Goal: Task Accomplishment & Management: Complete application form

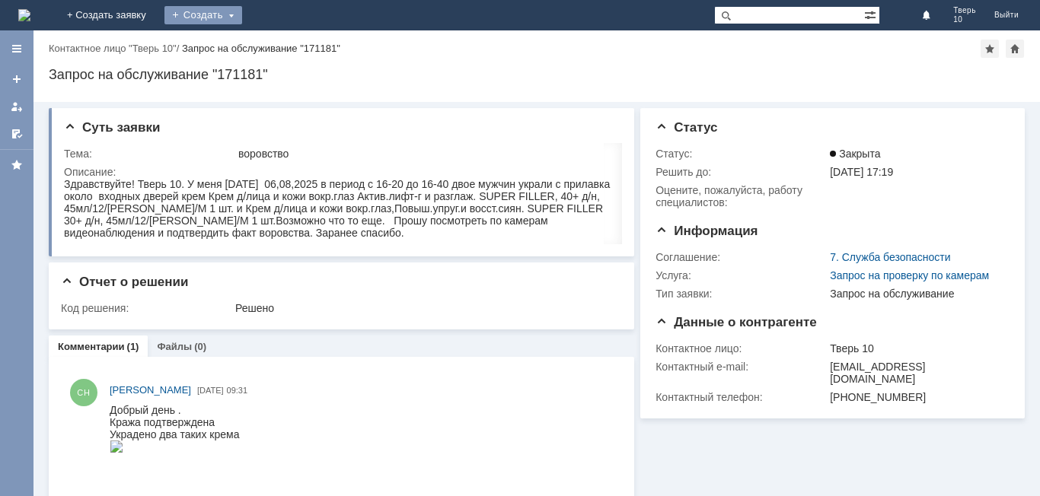
click at [242, 8] on div "Создать" at bounding box center [203, 15] width 78 height 18
click at [275, 37] on link "Заявка" at bounding box center [225, 46] width 116 height 18
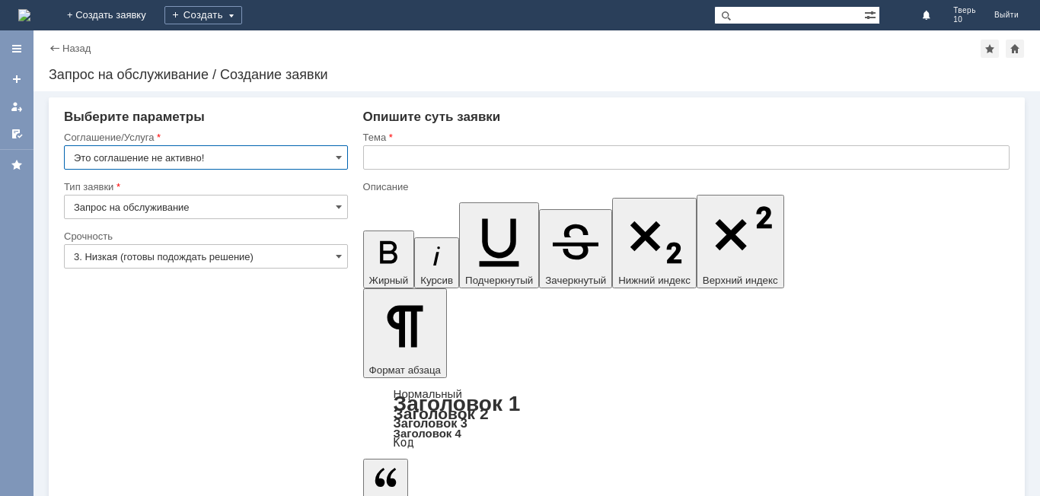
click at [342, 146] on input "Это соглашение не активно!" at bounding box center [206, 157] width 284 height 24
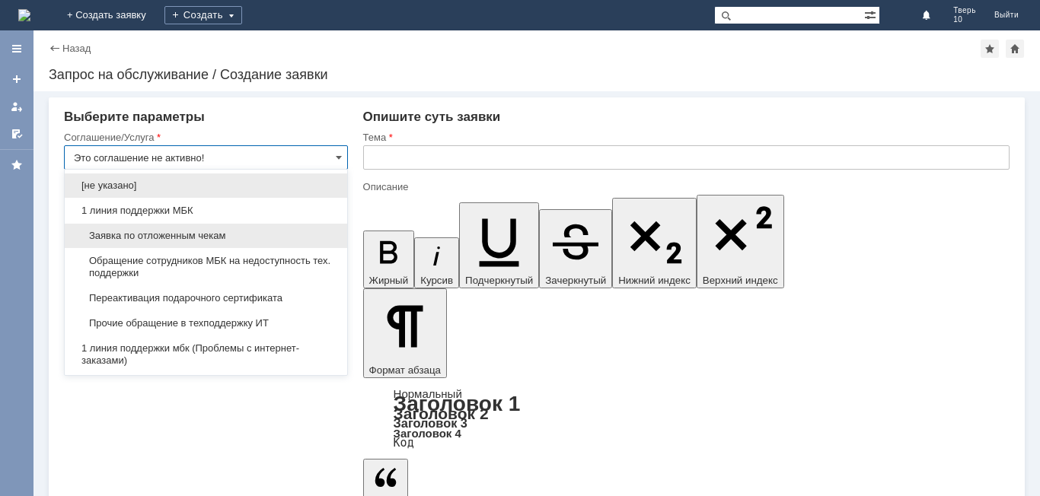
click at [238, 235] on span "Заявка по отложенным чекам" at bounding box center [206, 236] width 264 height 12
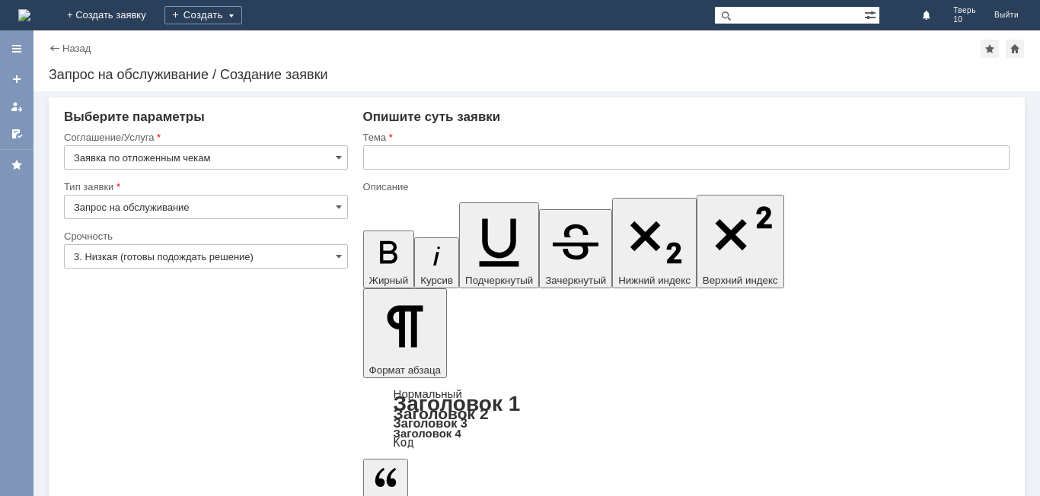
type input "Заявка по отложенным чекам"
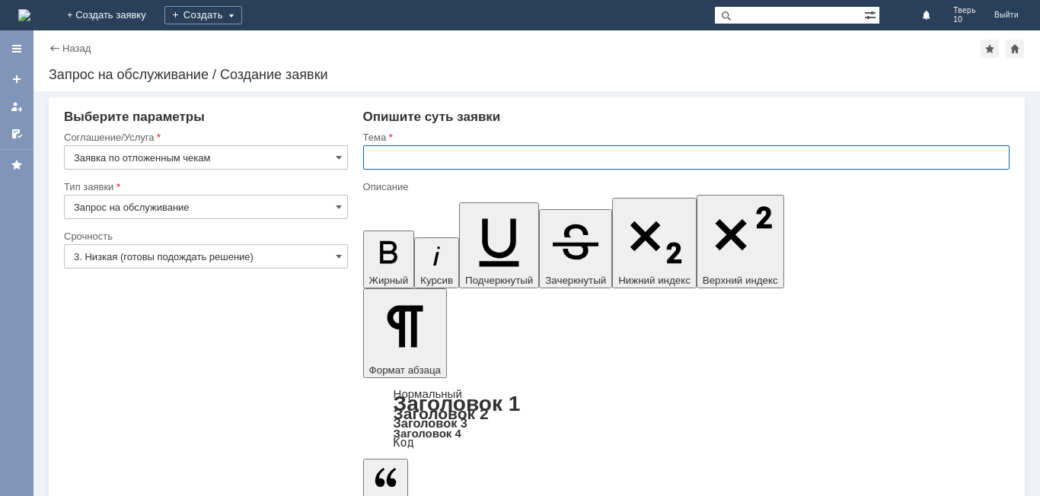
click at [401, 158] on input "text" at bounding box center [686, 157] width 646 height 24
type input "оч"
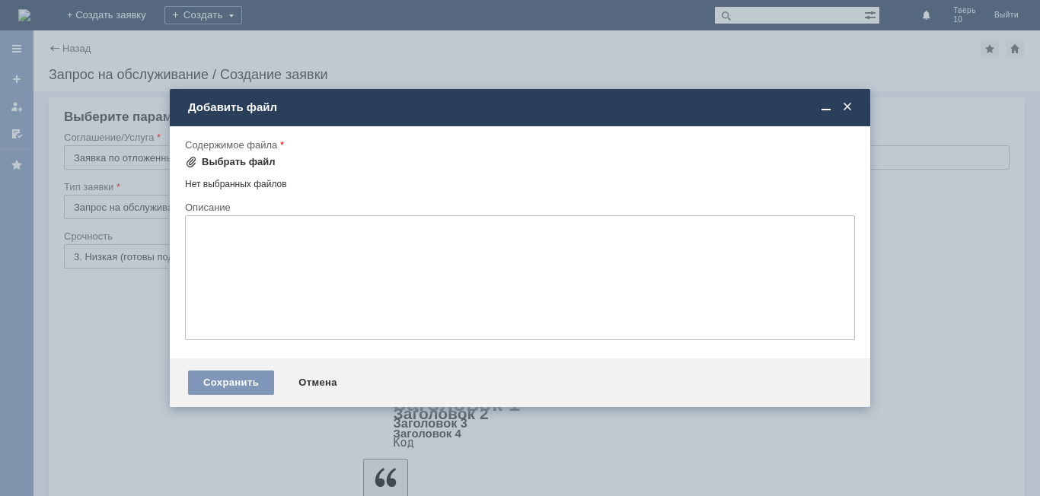
click at [250, 159] on div "Выбрать файл" at bounding box center [239, 162] width 74 height 12
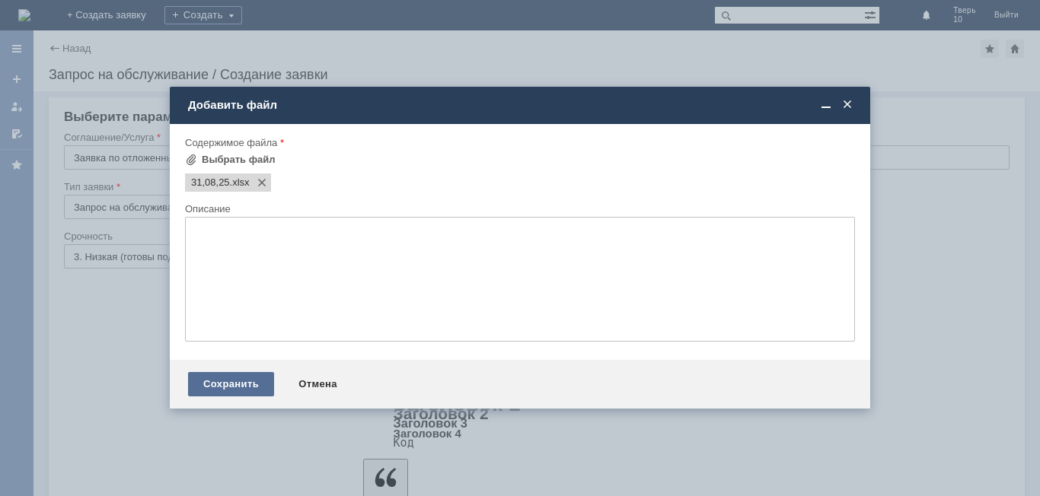
click at [243, 385] on div "Сохранить" at bounding box center [231, 384] width 86 height 24
